Goal: Task Accomplishment & Management: Manage account settings

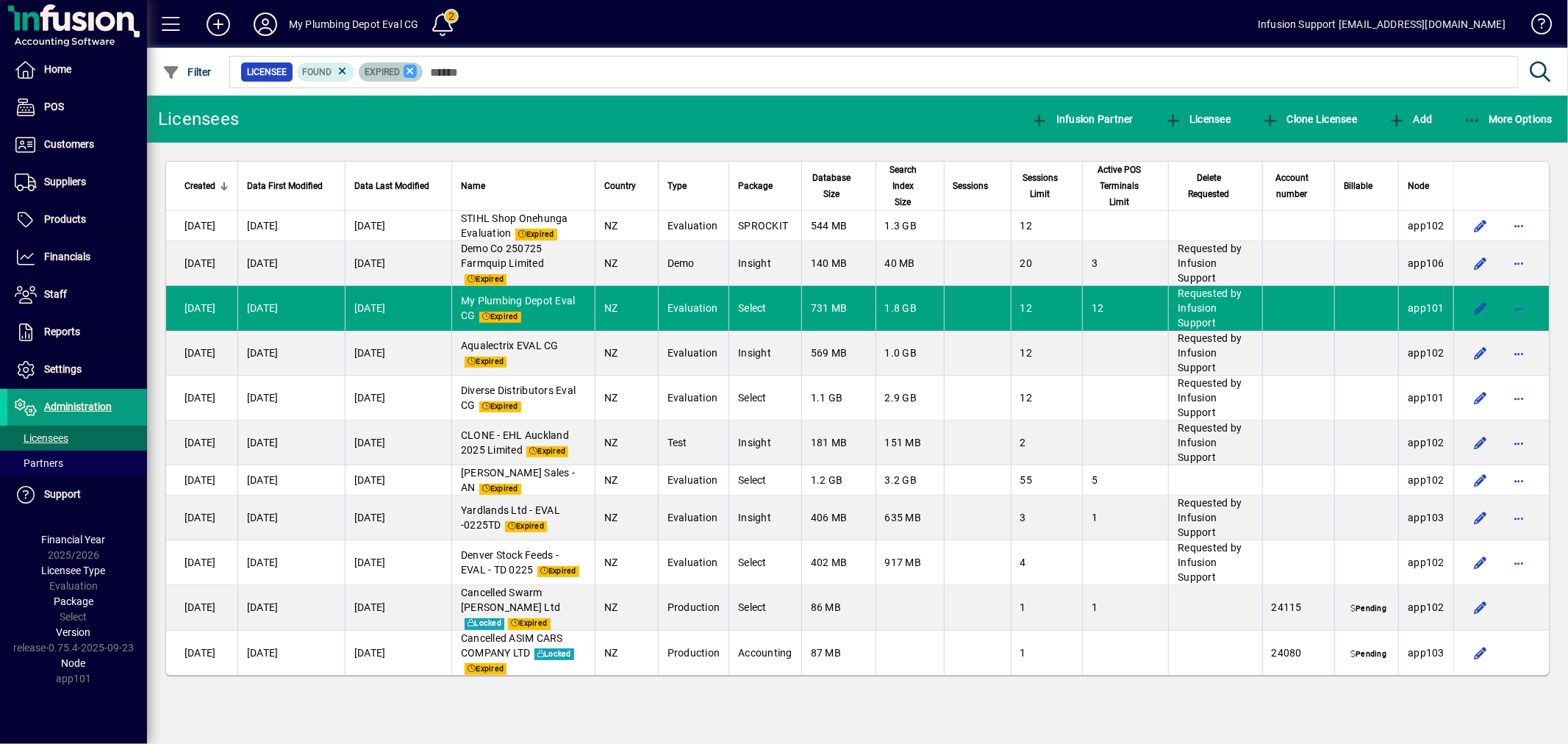
click at [411, 72] on icon at bounding box center [410, 70] width 13 height 13
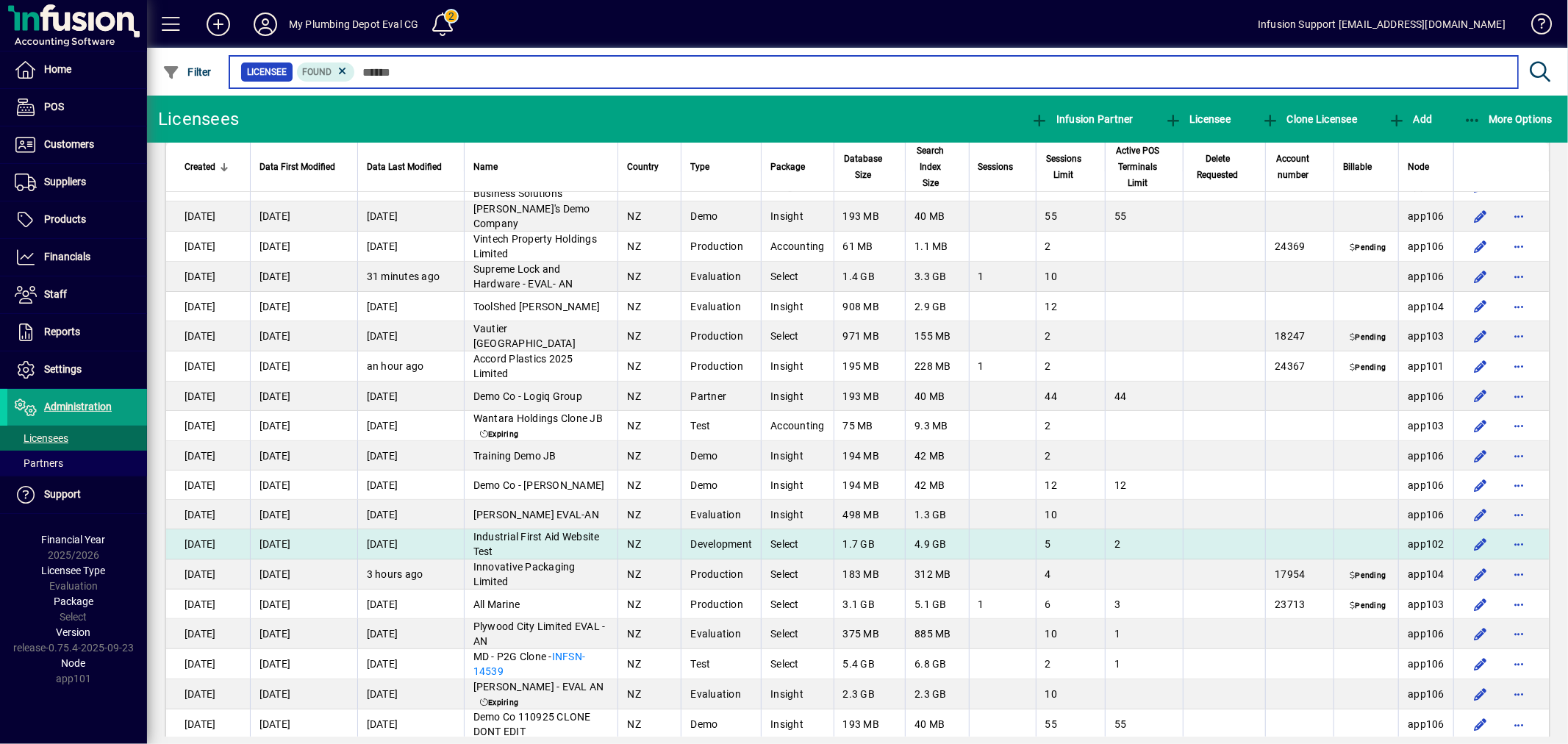
scroll to position [163, 0]
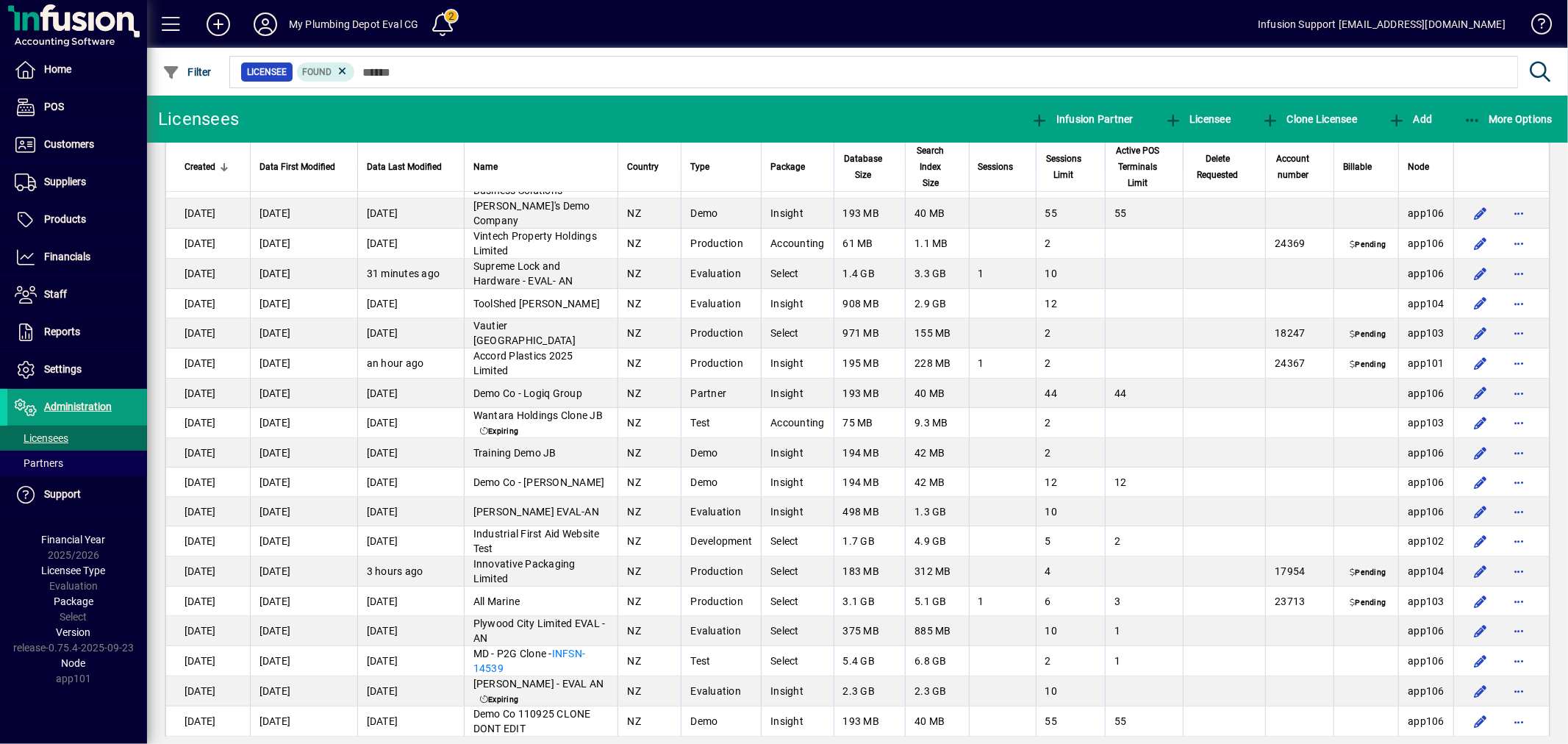
drag, startPoint x: 649, startPoint y: 534, endPoint x: 868, endPoint y: 534, distance: 219.0
click at [852, 534] on tr "[DATE] [DATE] [DATE] Industrial First Aid Website Test NZ Development Select 1.…" at bounding box center [857, 541] width 1383 height 30
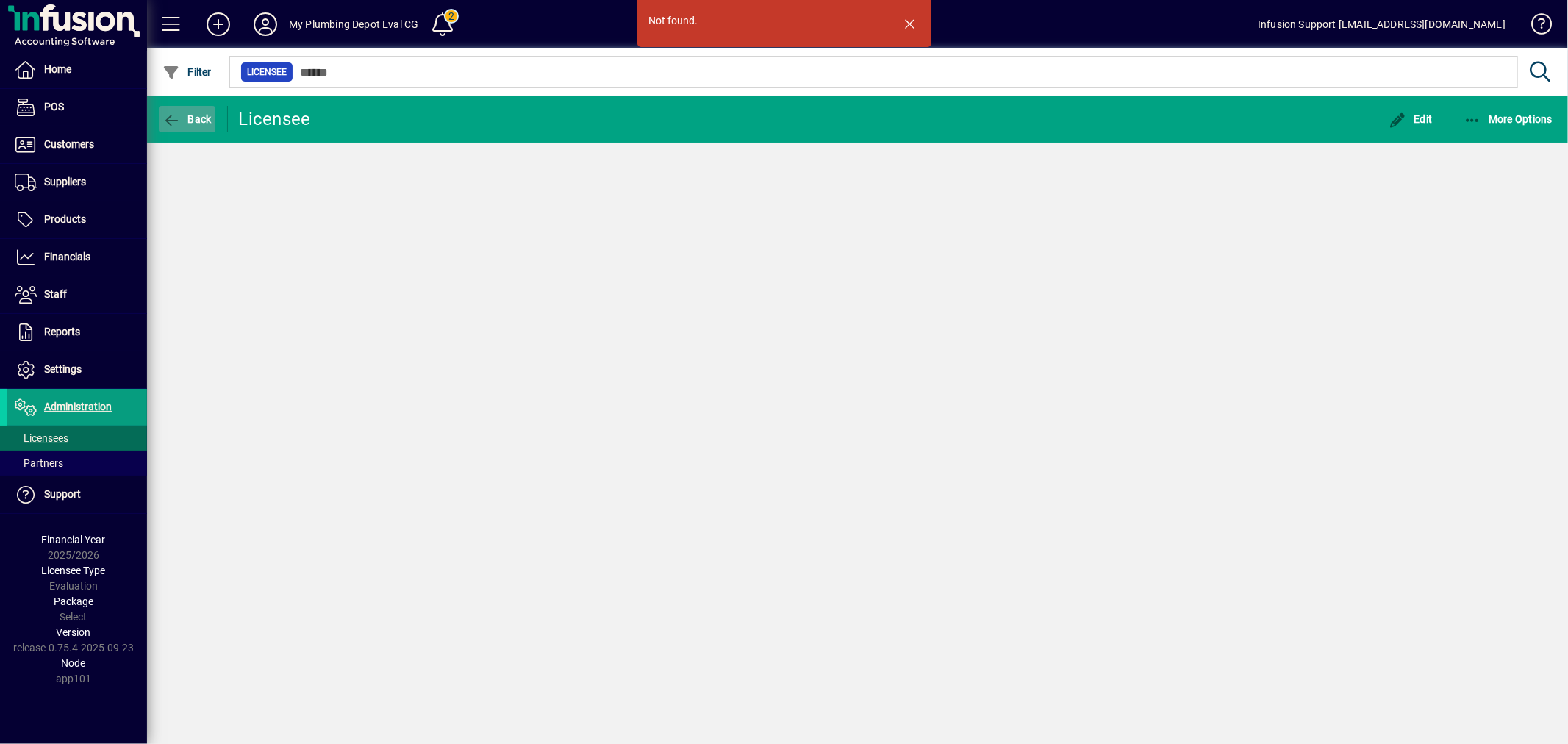
click at [166, 119] on icon "button" at bounding box center [171, 120] width 18 height 15
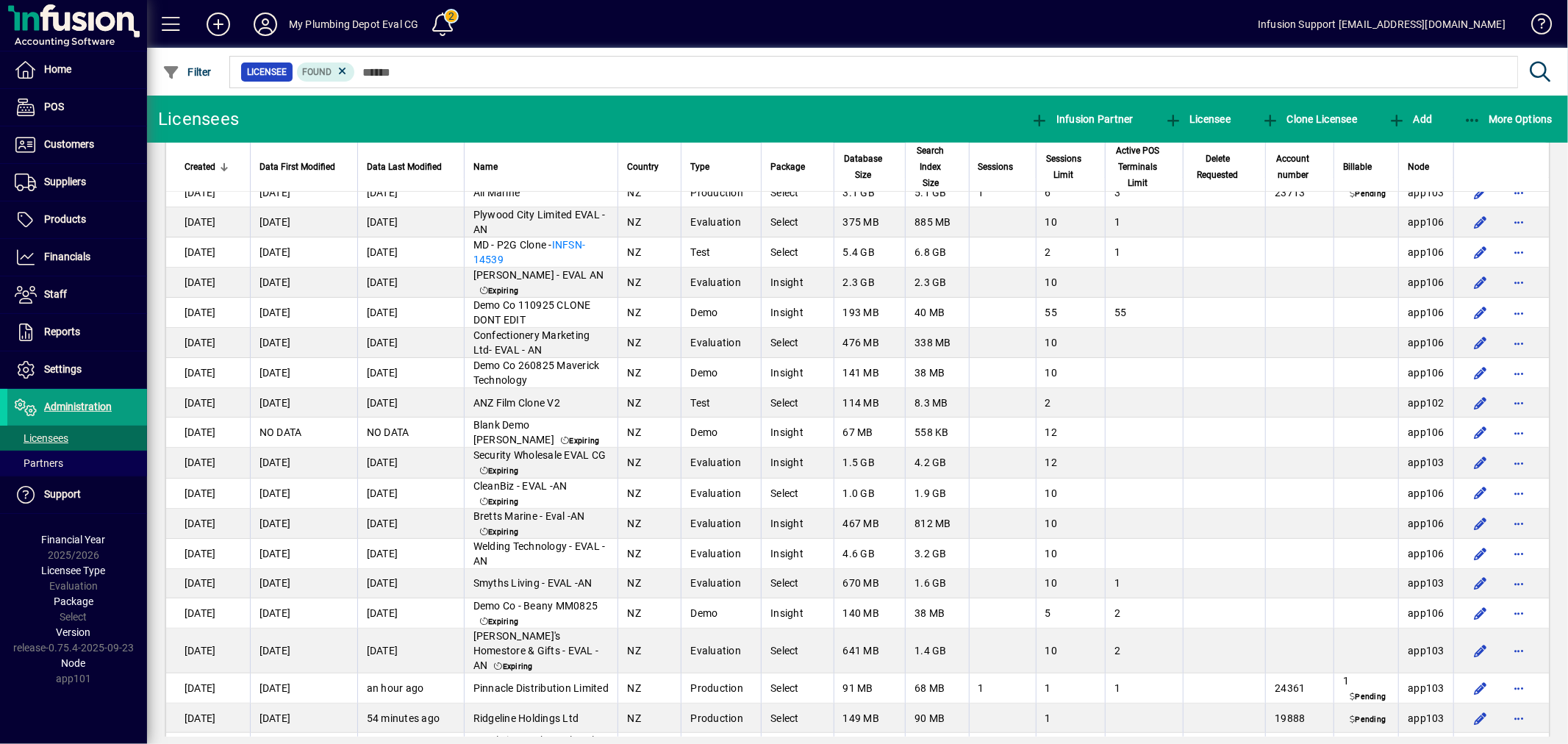
scroll to position [256, 0]
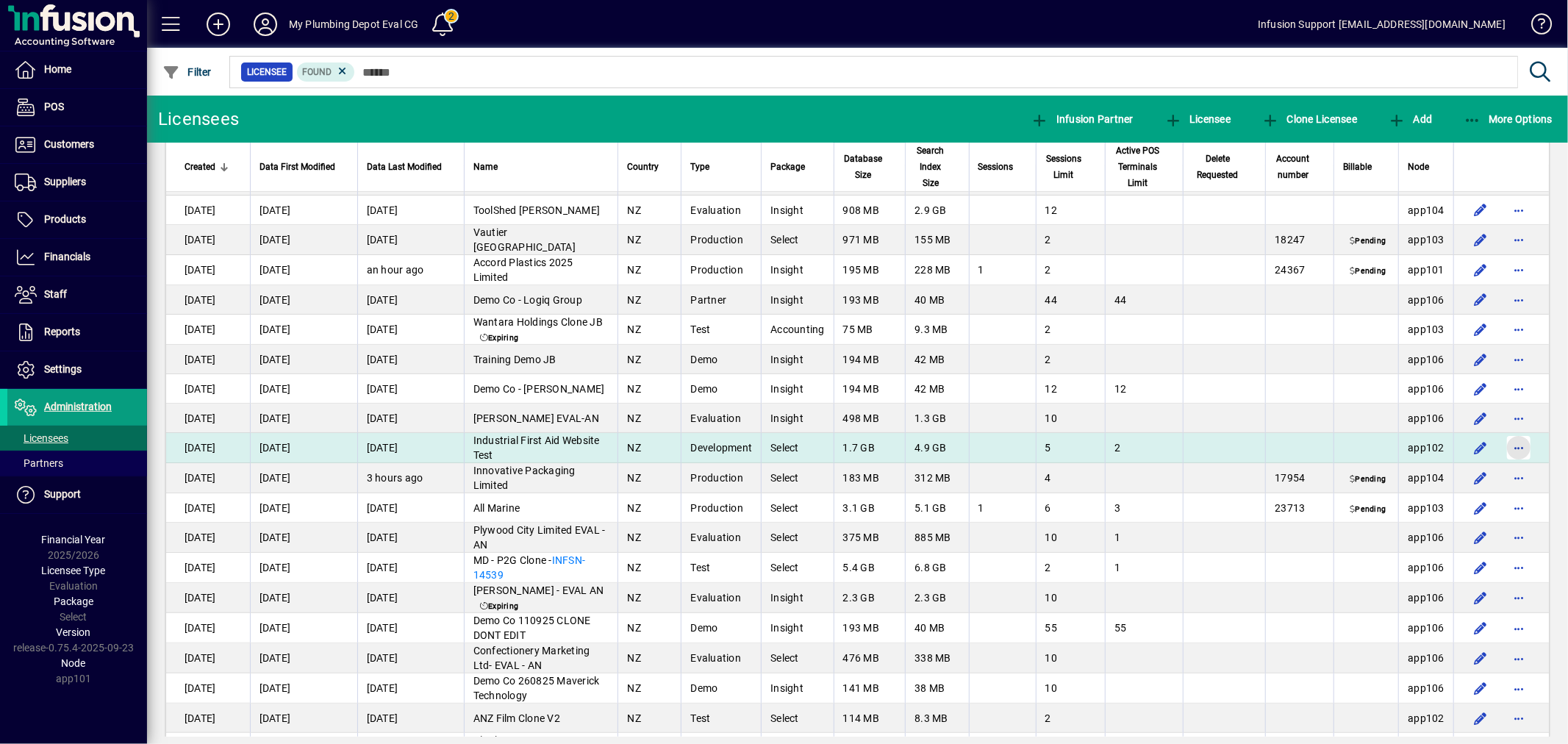
click at [1511, 444] on span "button" at bounding box center [1518, 447] width 36 height 36
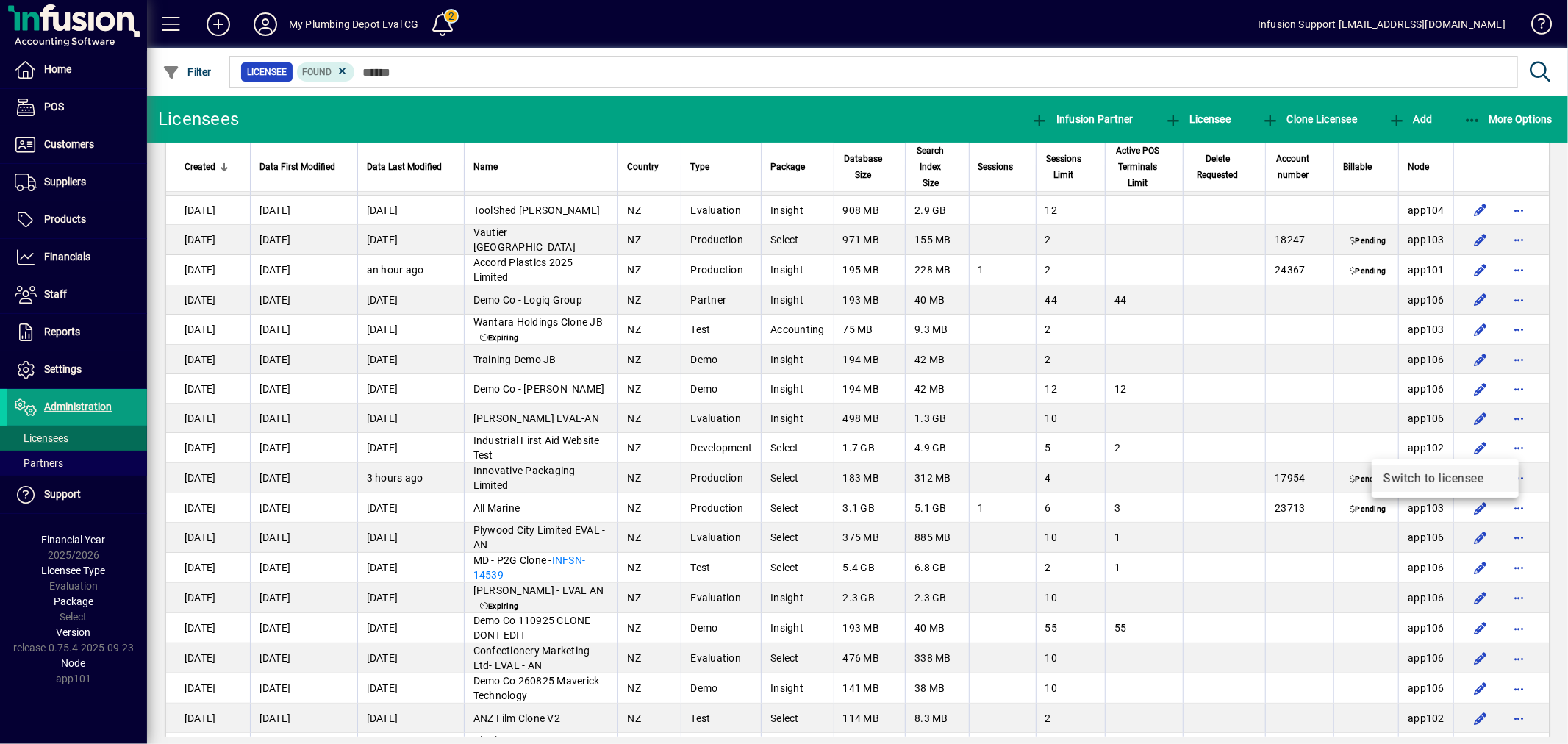
click at [1459, 478] on span "Switch to licensee" at bounding box center [1445, 479] width 123 height 17
